Goal: Communication & Community: Ask a question

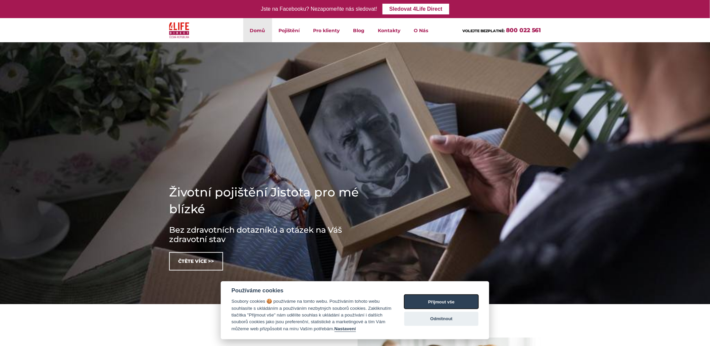
click at [407, 304] on button "Přijmout vše" at bounding box center [441, 302] width 74 height 14
checkbox input "true"
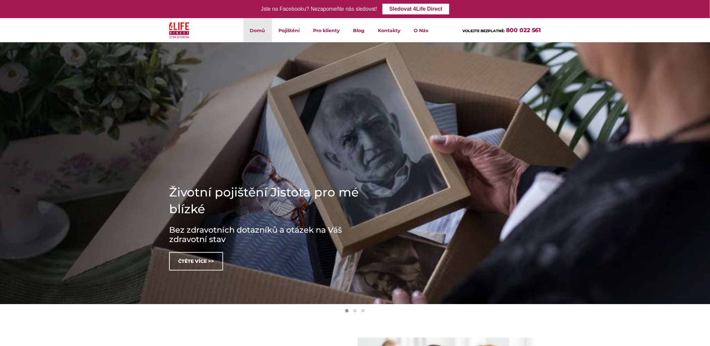
click at [388, 27] on link "Kontakty" at bounding box center [389, 30] width 36 height 24
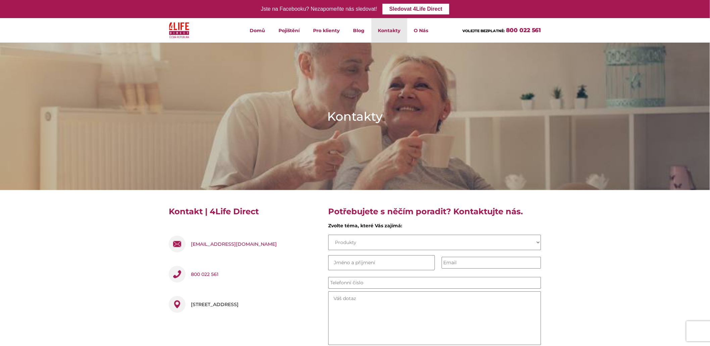
click at [388, 243] on select "Produkty Pojistná smlouva Pojistná událost O společnosti Práce Názor nebo nápad" at bounding box center [434, 242] width 213 height 15
select select "Pojistná smlouva"
click at [328, 235] on select "Produkty Pojistná smlouva Pojistná událost O společnosti Práce Názor nebo nápad" at bounding box center [434, 242] width 213 height 15
click at [367, 263] on input "Last Name *" at bounding box center [381, 262] width 107 height 15
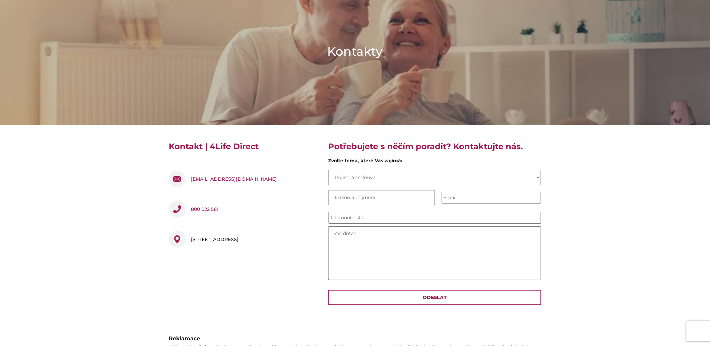
scroll to position [74, 0]
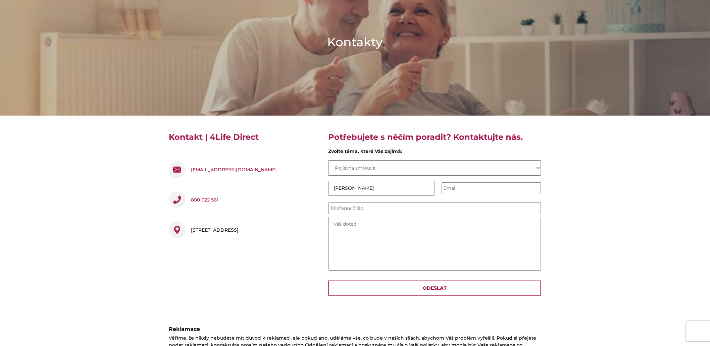
type input "[PERSON_NAME]"
click at [454, 189] on input "Email" at bounding box center [491, 188] width 100 height 12
type input "[PERSON_NAME][EMAIL_ADDRESS][PERSON_NAME][DOMAIN_NAME]"
click at [423, 209] on input "Phone *" at bounding box center [434, 209] width 213 height 12
type input "734200985"
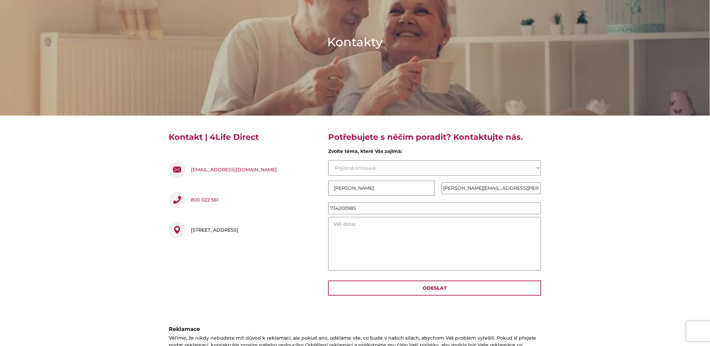
click at [420, 223] on textarea "Message *" at bounding box center [434, 244] width 213 height 54
type textarea "Rád bych se u Vás pojistil"
click at [420, 287] on input "Odeslat" at bounding box center [434, 288] width 213 height 15
click at [438, 287] on input "Odeslat" at bounding box center [434, 288] width 213 height 15
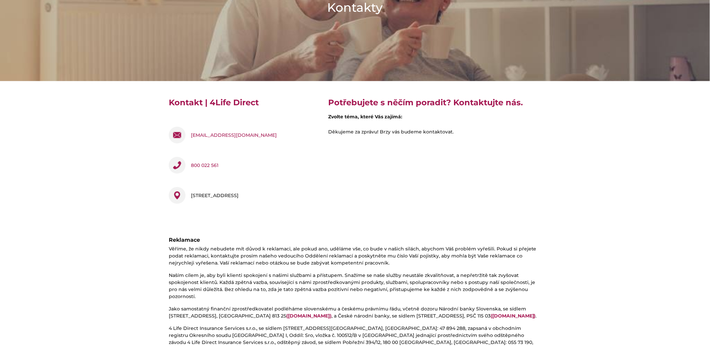
scroll to position [0, 0]
